Goal: Find specific page/section: Find specific page/section

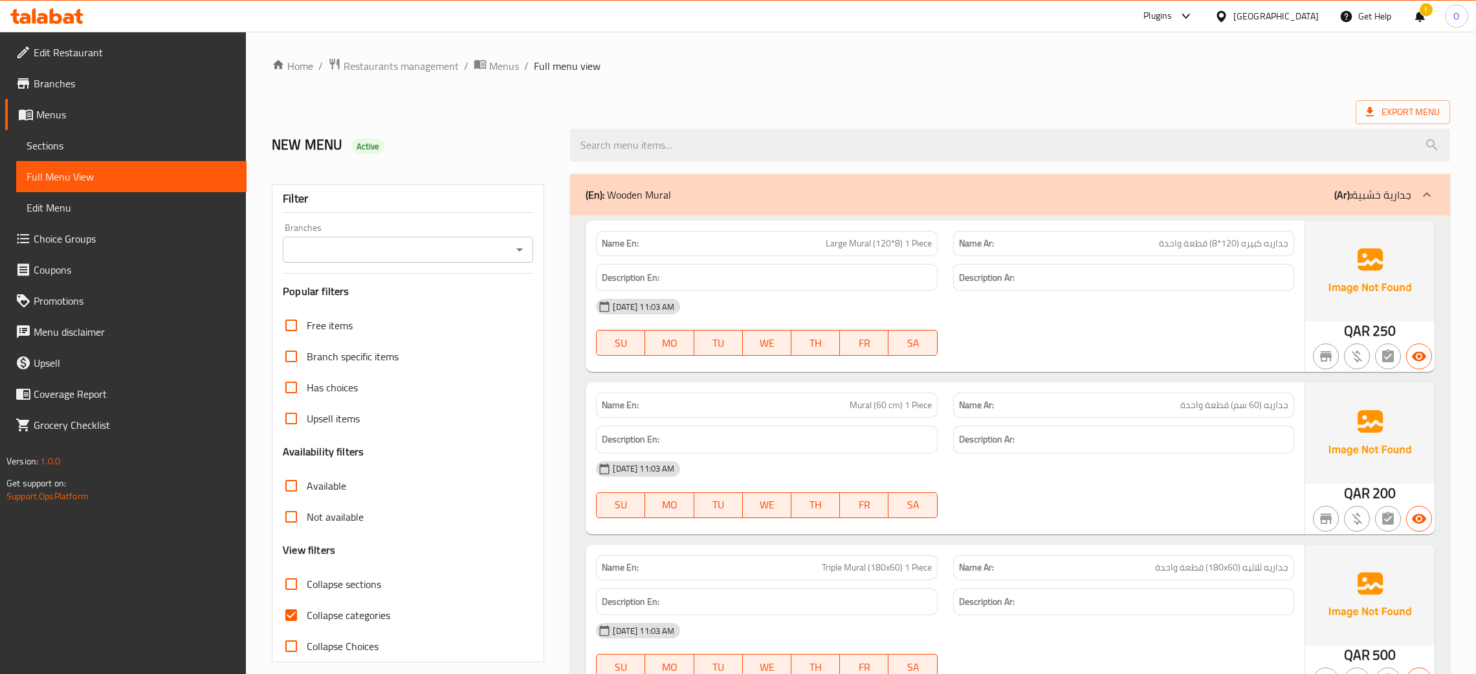
scroll to position [2027, 0]
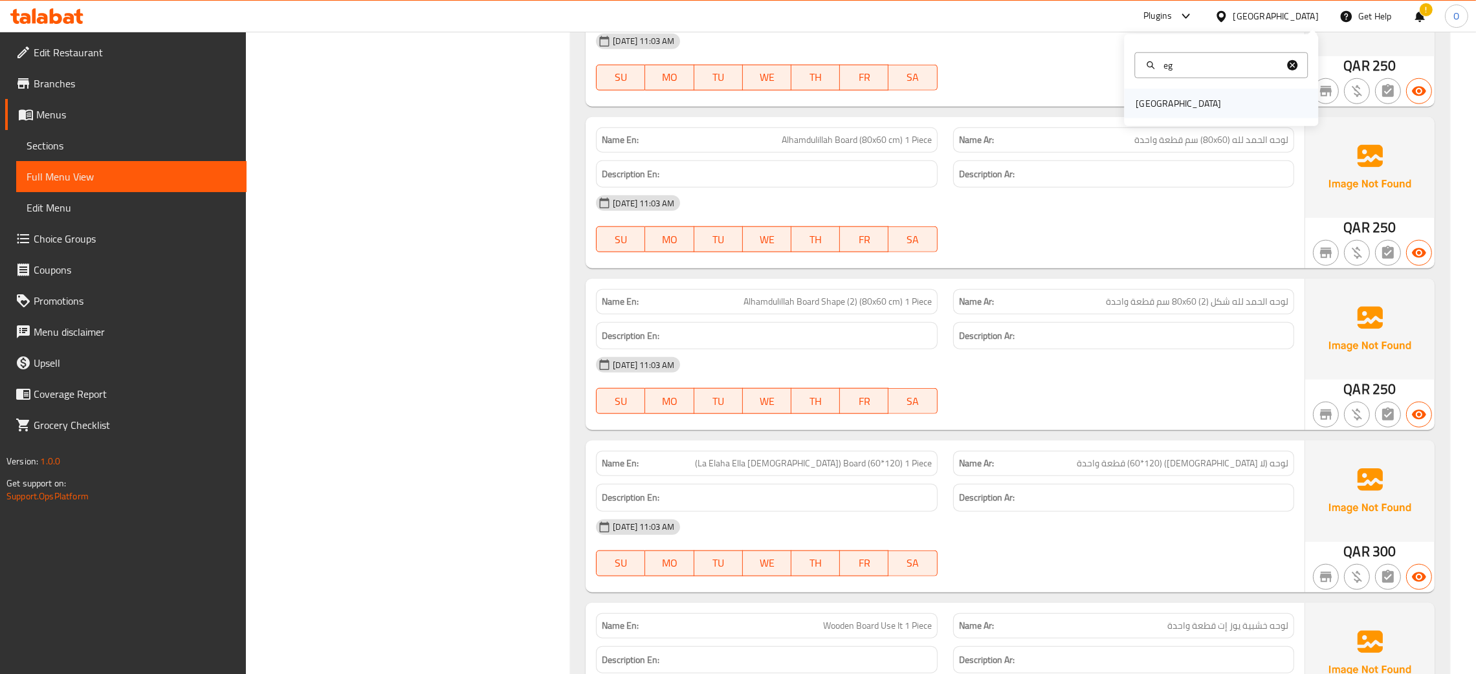
type input "eg"
click at [1197, 104] on div "[GEOGRAPHIC_DATA]" at bounding box center [1221, 104] width 194 height 30
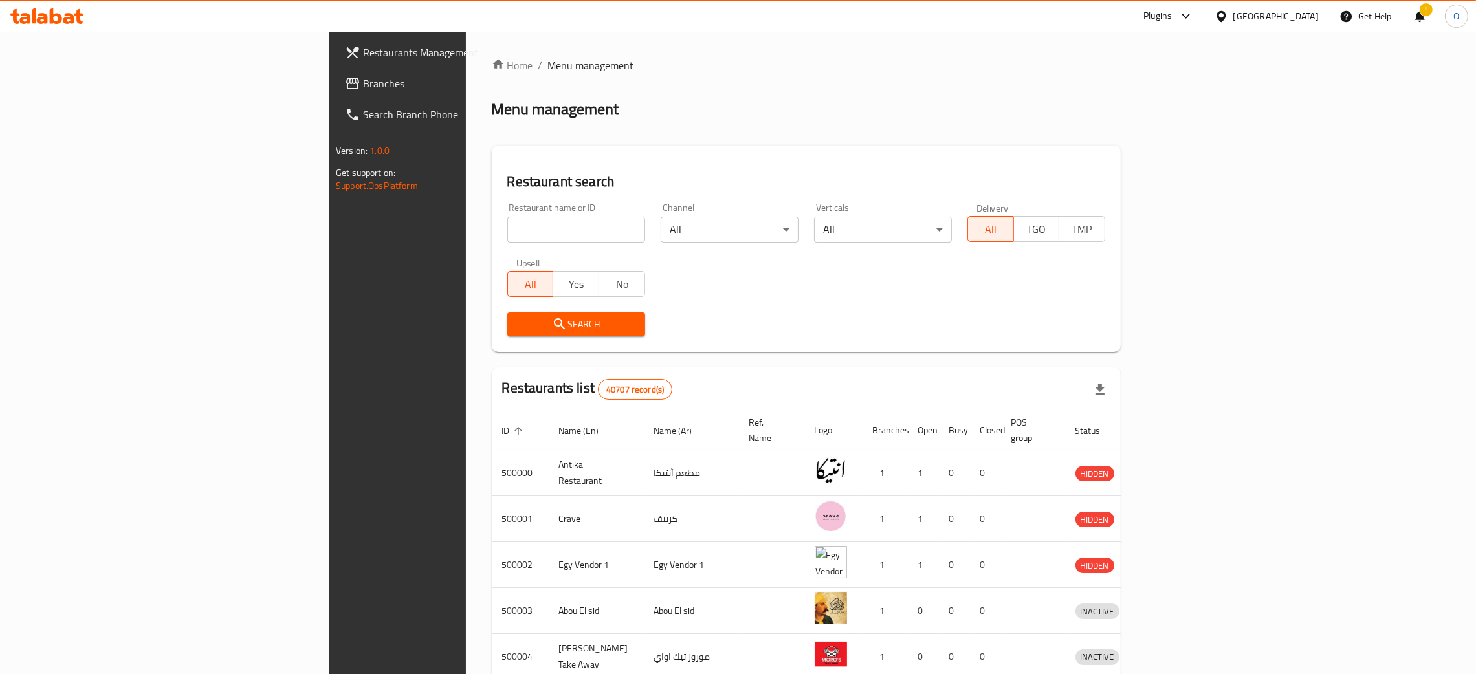
click at [499, 243] on div "Restaurant name or ID Restaurant name or ID" at bounding box center [575, 222] width 153 height 55
click at [507, 235] on input "search" at bounding box center [576, 230] width 138 height 26
paste input "El Makhbaz El Lebnany El Asly"
click button "Search" at bounding box center [576, 324] width 138 height 24
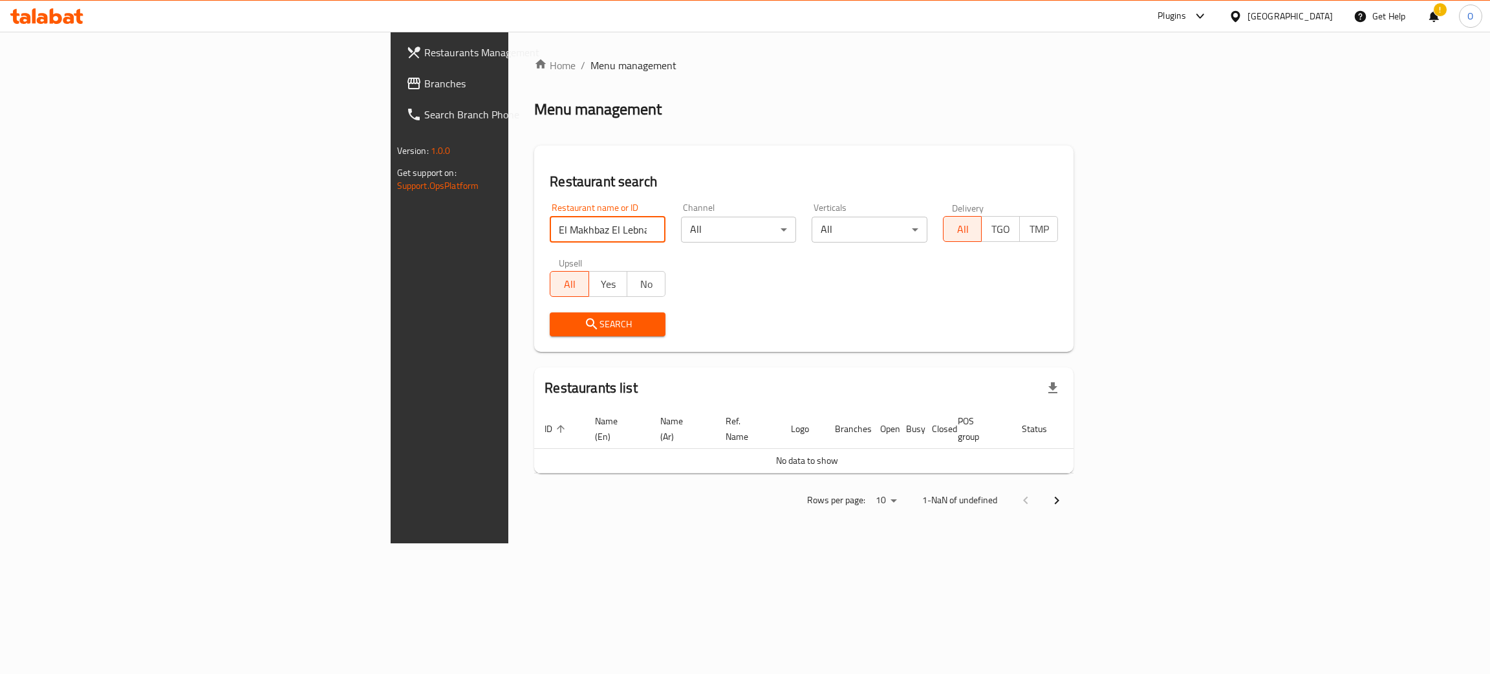
drag, startPoint x: 430, startPoint y: 229, endPoint x: 348, endPoint y: 223, distance: 82.4
click at [550, 223] on input "El Makhbaz El Lebnany El Asly" at bounding box center [608, 230] width 116 height 26
type input "El Makhbaz"
click button "Search" at bounding box center [608, 324] width 116 height 24
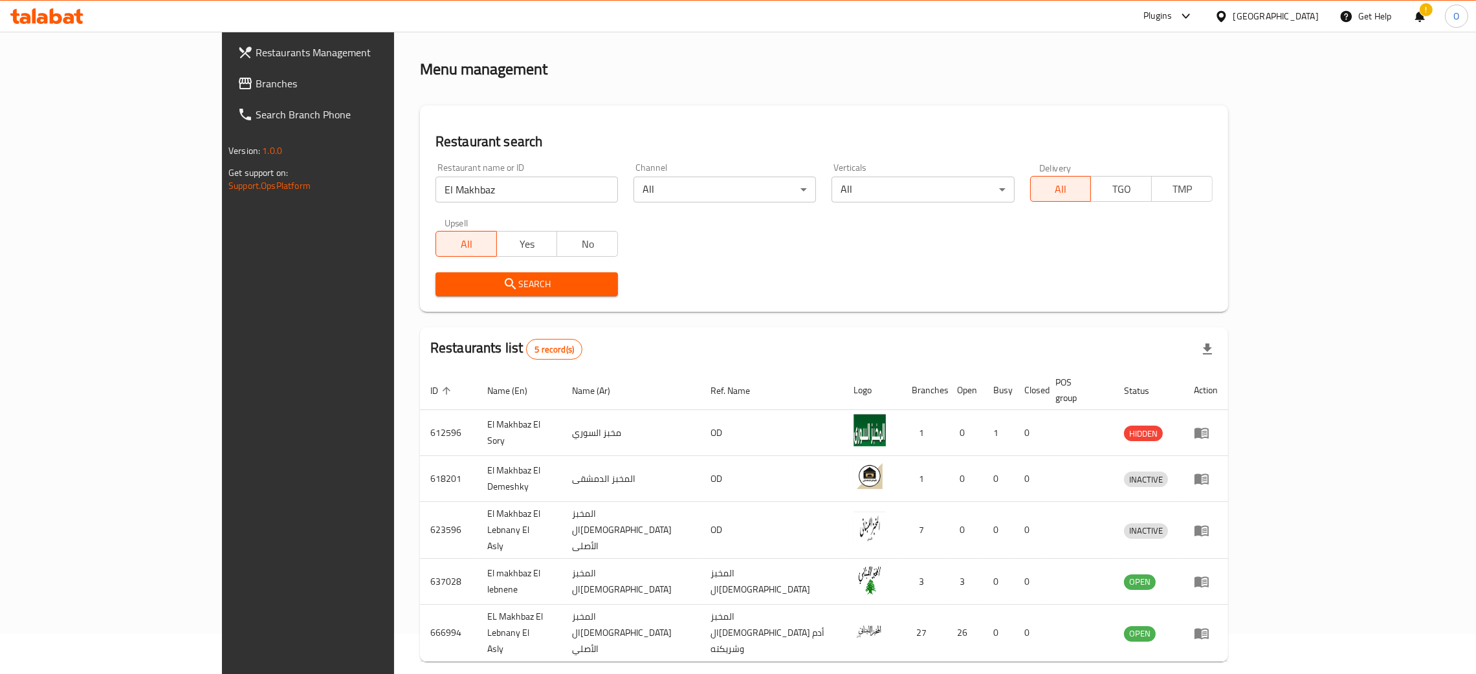
scroll to position [63, 0]
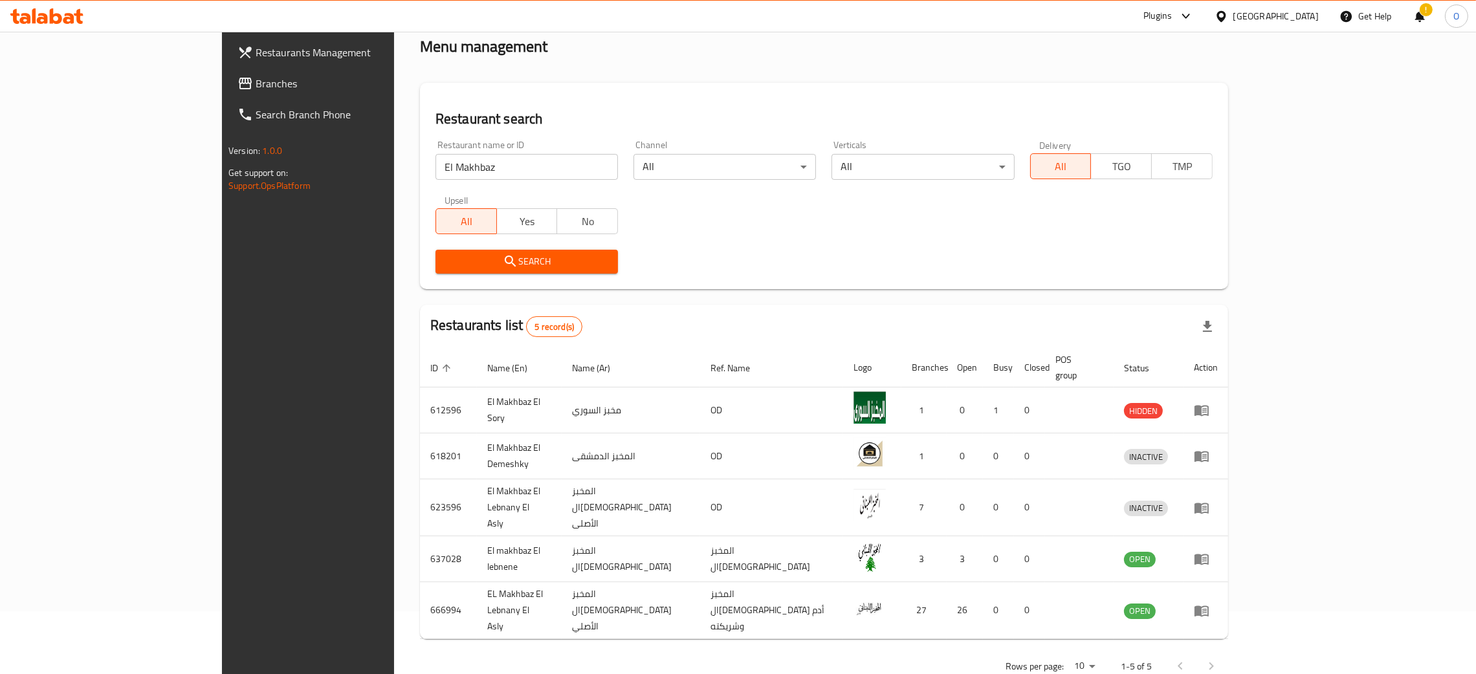
click at [256, 91] on span "Branches" at bounding box center [357, 84] width 202 height 16
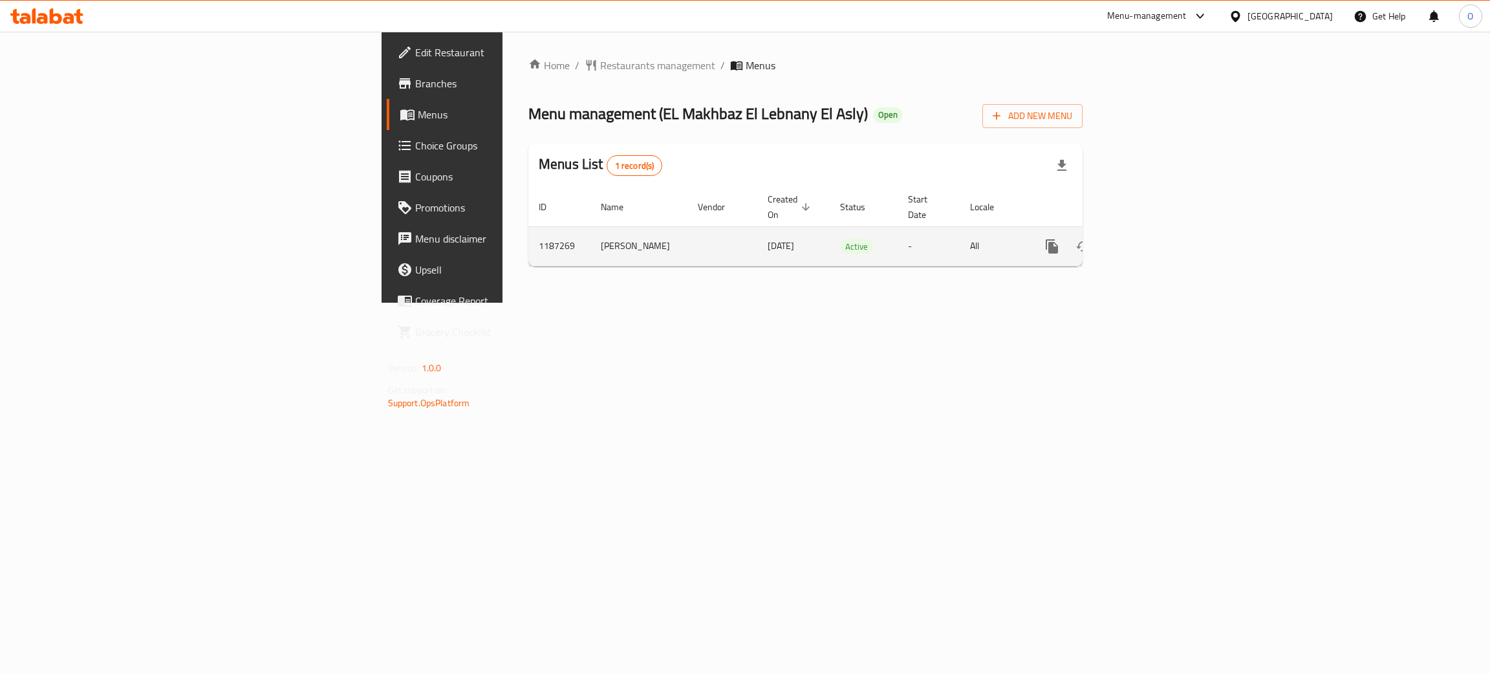
click at [529, 233] on td "1187269" at bounding box center [560, 245] width 62 height 39
click at [415, 82] on span "Branches" at bounding box center [517, 84] width 205 height 16
